Goal: Download file/media

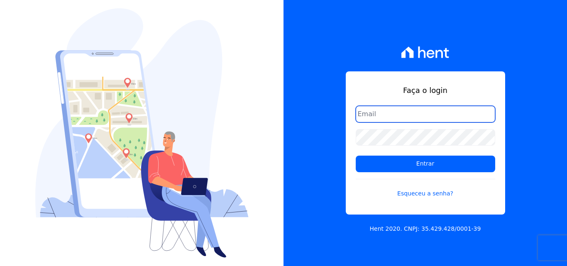
click at [428, 111] on input "email" at bounding box center [426, 114] width 140 height 17
type input "financeiro@pedraconstrutora.com.br"
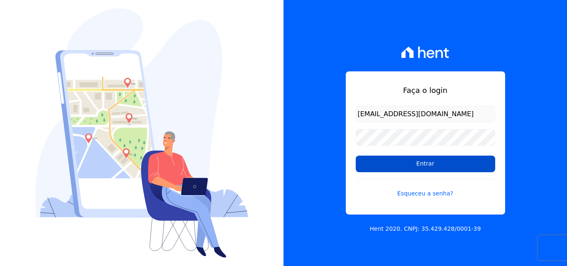
click at [405, 162] on input "Entrar" at bounding box center [426, 164] width 140 height 17
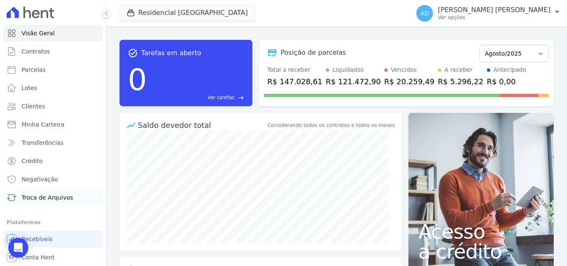
click at [54, 199] on span "Troca de Arquivos" at bounding box center [47, 198] width 51 height 8
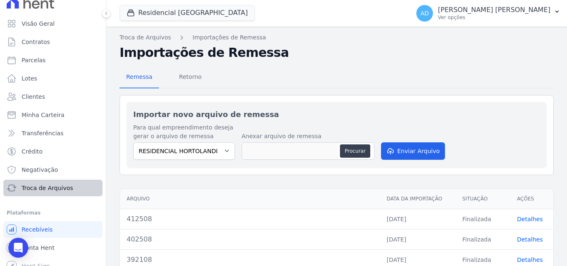
scroll to position [18, 0]
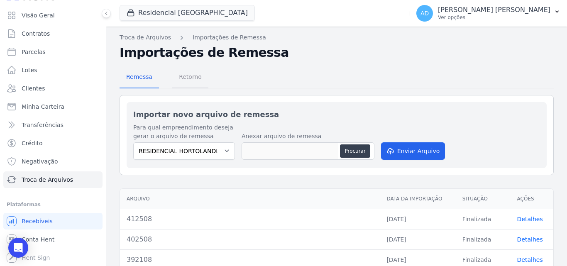
click at [191, 78] on span "Retorno" at bounding box center [190, 77] width 33 height 17
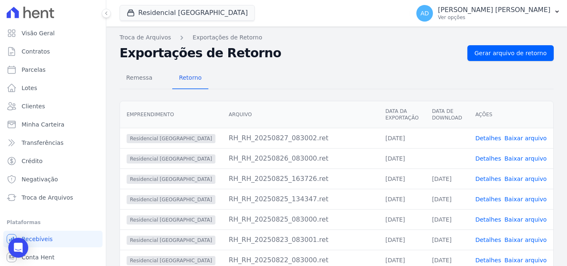
click at [522, 158] on link "Baixar arquivo" at bounding box center [526, 158] width 42 height 7
click at [526, 139] on link "Baixar arquivo" at bounding box center [526, 138] width 42 height 7
